Goal: Understand process/instructions

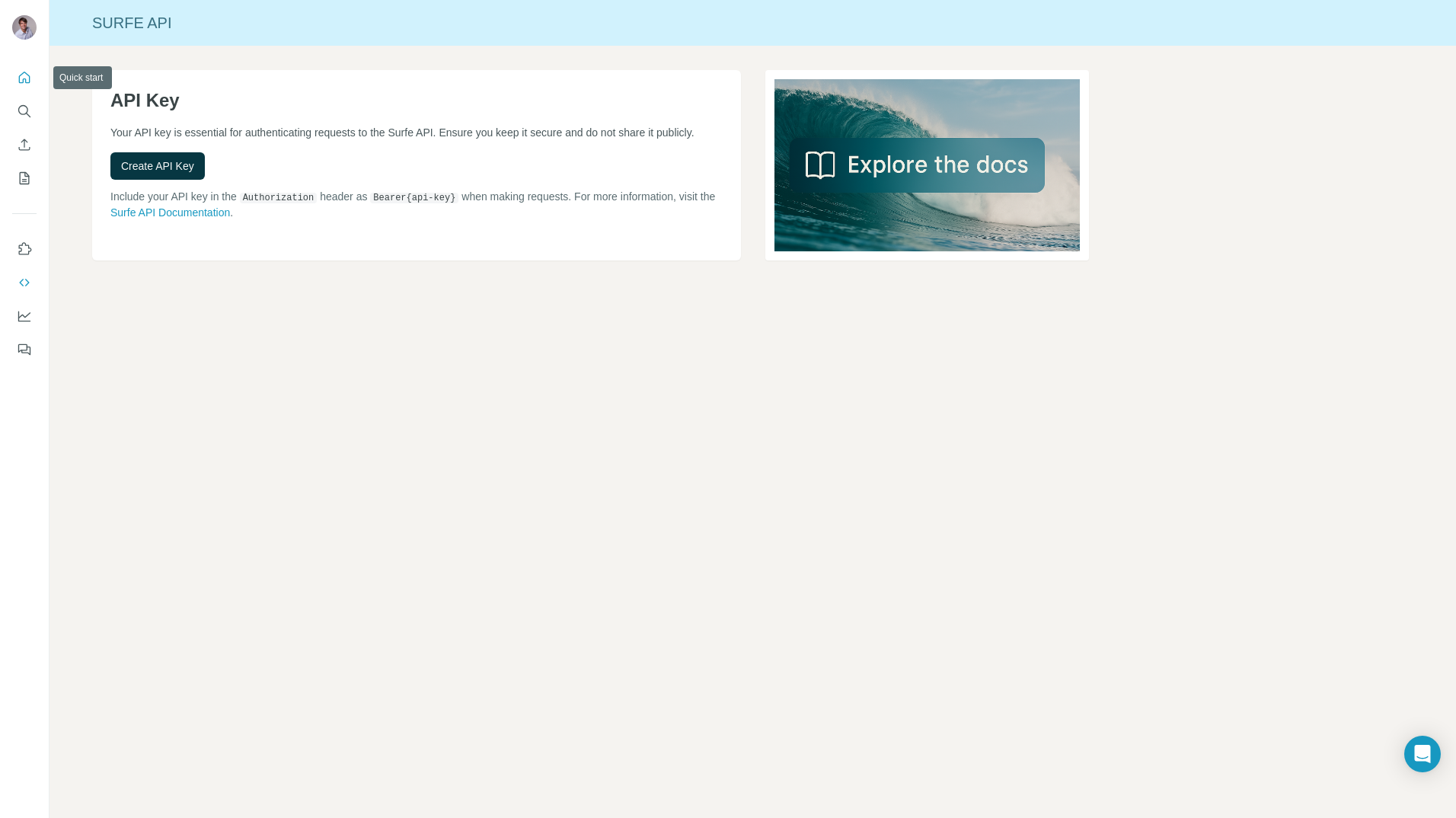
click at [22, 78] on icon "Quick start" at bounding box center [24, 78] width 16 height 16
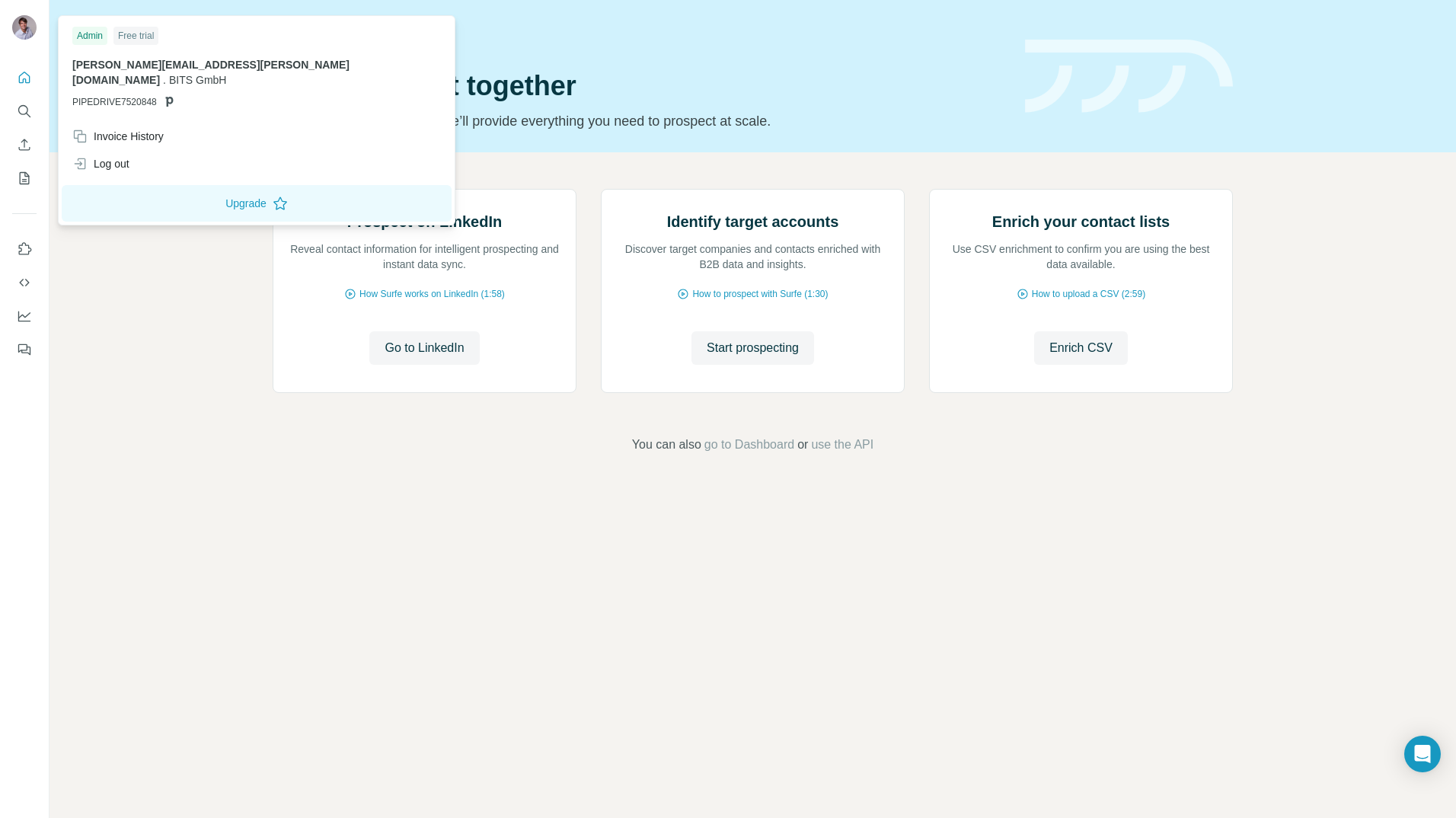
click at [25, 29] on img at bounding box center [24, 28] width 24 height 24
click at [24, 77] on icon "Quick start" at bounding box center [24, 78] width 16 height 16
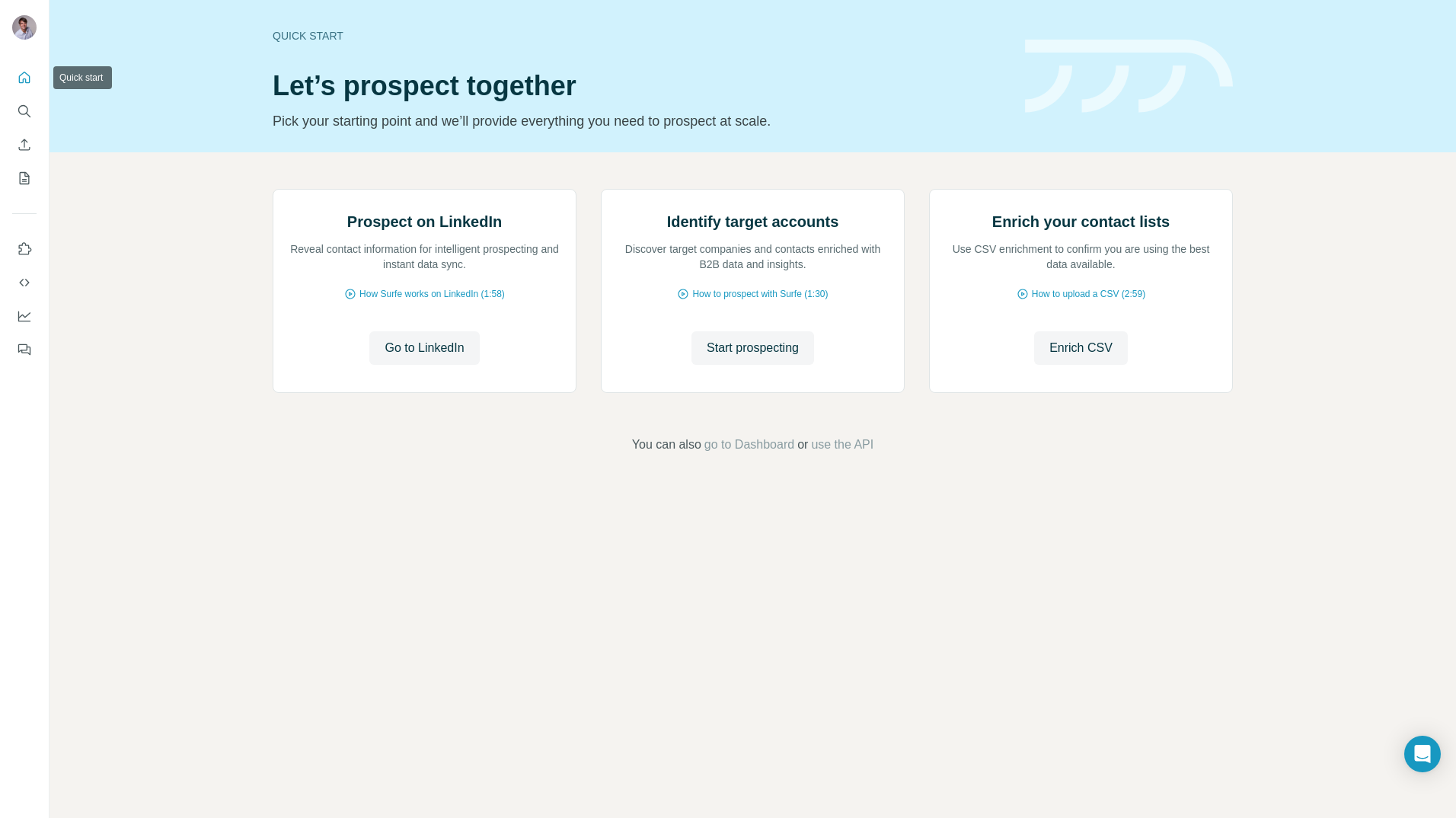
click at [9, 78] on div at bounding box center [24, 209] width 49 height 309
click at [21, 75] on icon "Quick start" at bounding box center [24, 78] width 16 height 16
click at [394, 357] on span "Go to LinkedIn" at bounding box center [424, 348] width 79 height 18
